Goal: Task Accomplishment & Management: Use online tool/utility

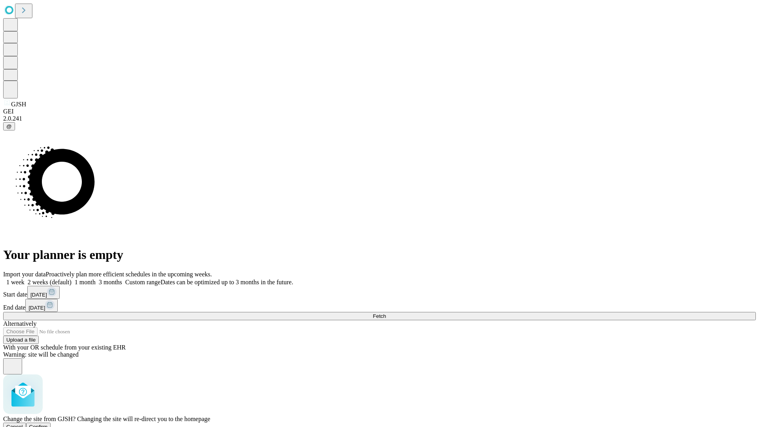
click at [48, 424] on span "Confirm" at bounding box center [38, 427] width 19 height 6
click at [96, 279] on label "1 month" at bounding box center [84, 282] width 24 height 7
click at [386, 313] on span "Fetch" at bounding box center [379, 316] width 13 height 6
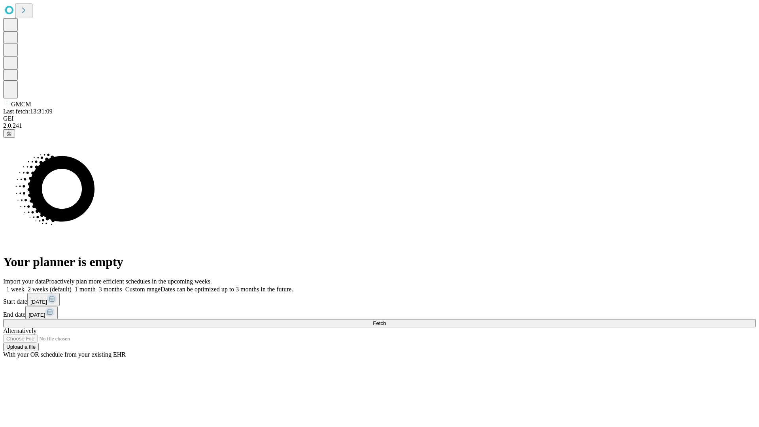
click at [96, 286] on label "1 month" at bounding box center [84, 289] width 24 height 7
click at [386, 320] on span "Fetch" at bounding box center [379, 323] width 13 height 6
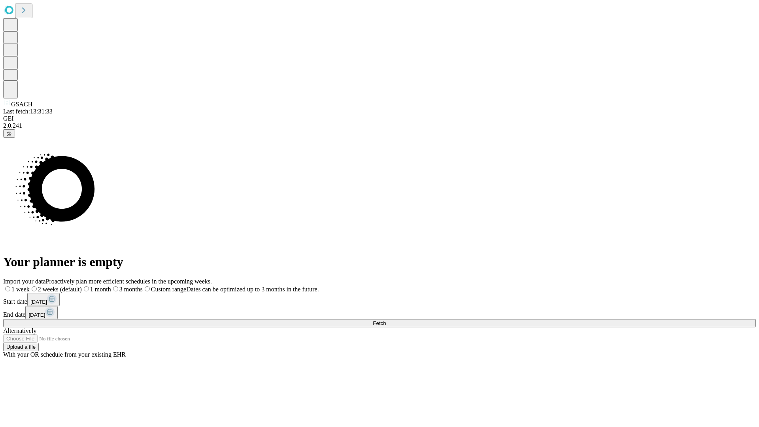
click at [111, 286] on label "1 month" at bounding box center [96, 289] width 29 height 7
click at [386, 320] on span "Fetch" at bounding box center [379, 323] width 13 height 6
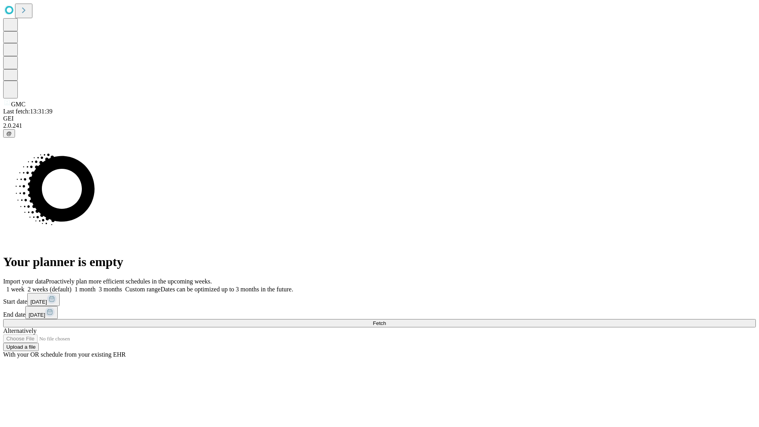
click at [96, 286] on label "1 month" at bounding box center [84, 289] width 24 height 7
click at [386, 320] on span "Fetch" at bounding box center [379, 323] width 13 height 6
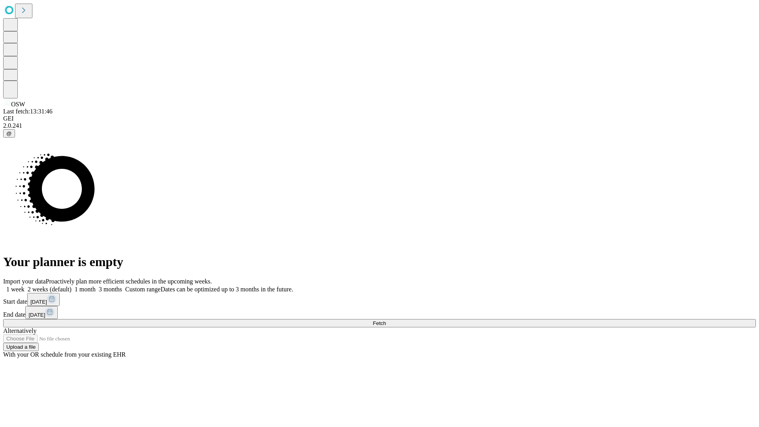
click at [386, 320] on span "Fetch" at bounding box center [379, 323] width 13 height 6
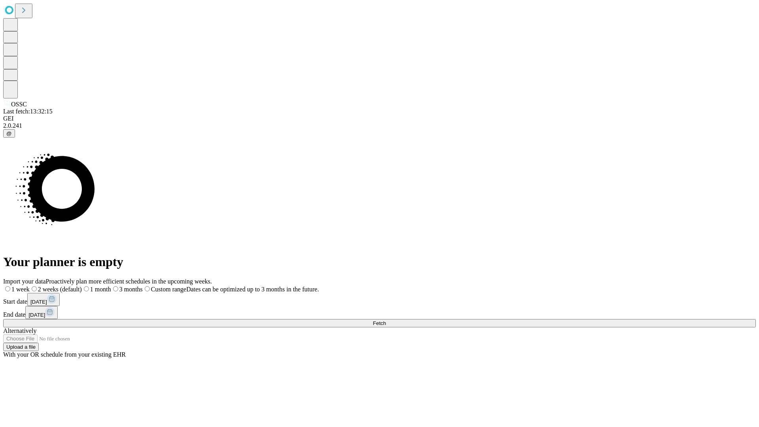
click at [111, 286] on label "1 month" at bounding box center [96, 289] width 29 height 7
click at [386, 320] on span "Fetch" at bounding box center [379, 323] width 13 height 6
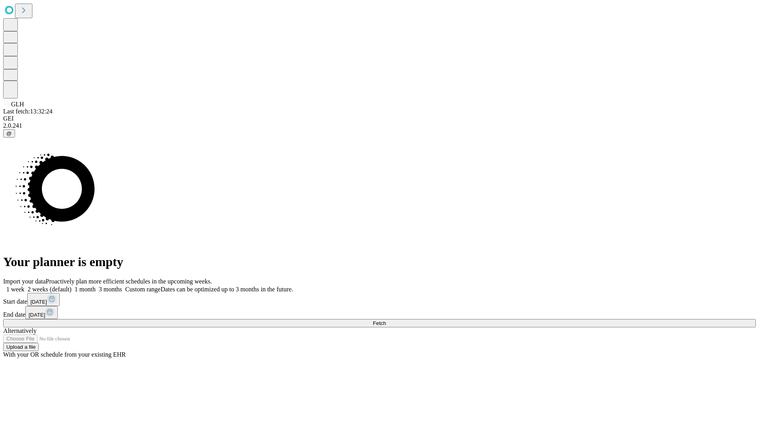
click at [96, 286] on label "1 month" at bounding box center [84, 289] width 24 height 7
click at [386, 320] on span "Fetch" at bounding box center [379, 323] width 13 height 6
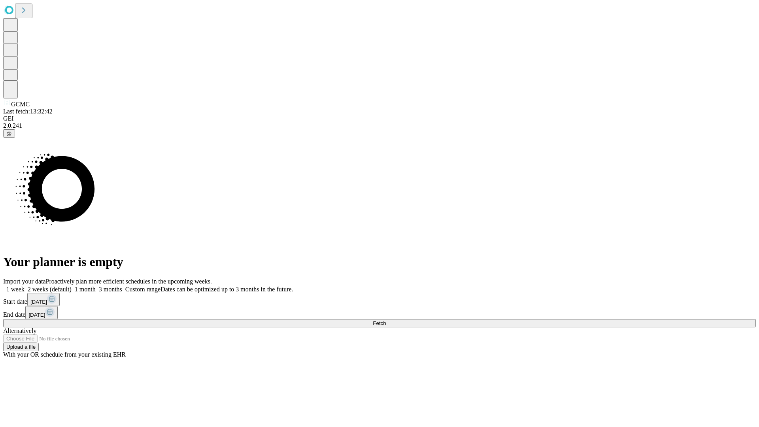
click at [96, 286] on label "1 month" at bounding box center [84, 289] width 24 height 7
click at [386, 320] on span "Fetch" at bounding box center [379, 323] width 13 height 6
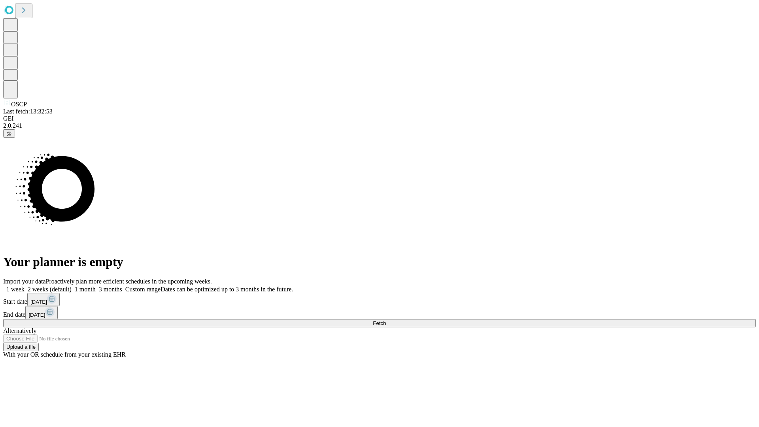
click at [96, 286] on label "1 month" at bounding box center [84, 289] width 24 height 7
click at [386, 320] on span "Fetch" at bounding box center [379, 323] width 13 height 6
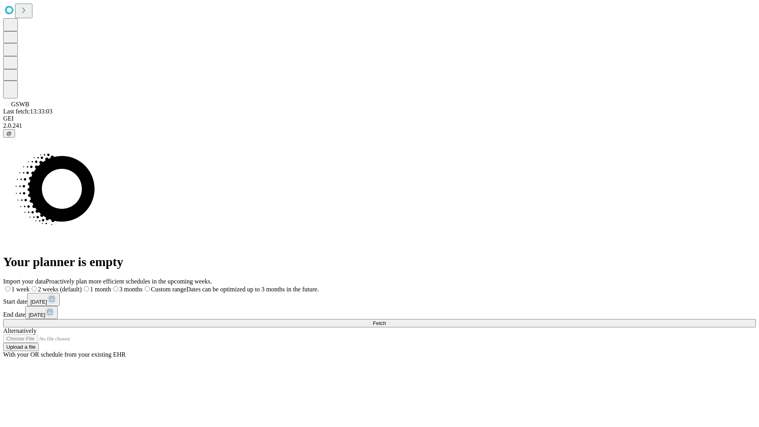
click at [111, 286] on label "1 month" at bounding box center [96, 289] width 29 height 7
click at [386, 320] on span "Fetch" at bounding box center [379, 323] width 13 height 6
